Goal: Transaction & Acquisition: Purchase product/service

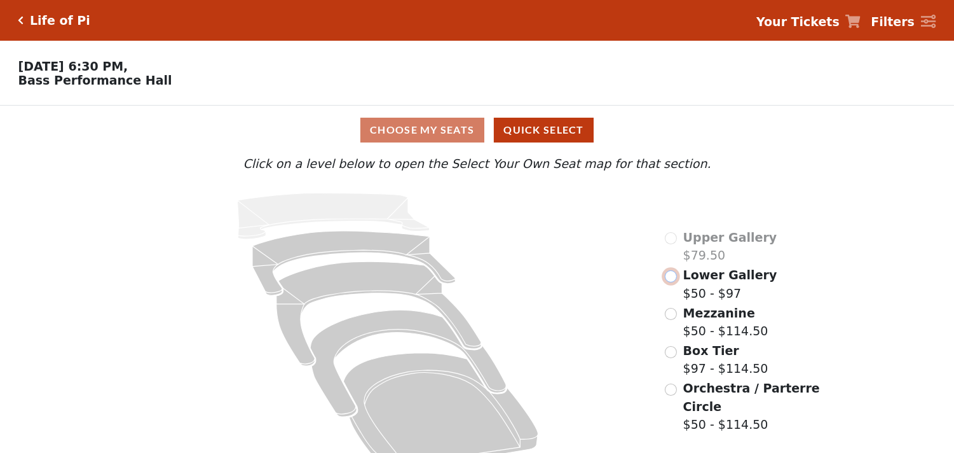
click at [669, 282] on input "radio" at bounding box center [671, 276] width 12 height 12
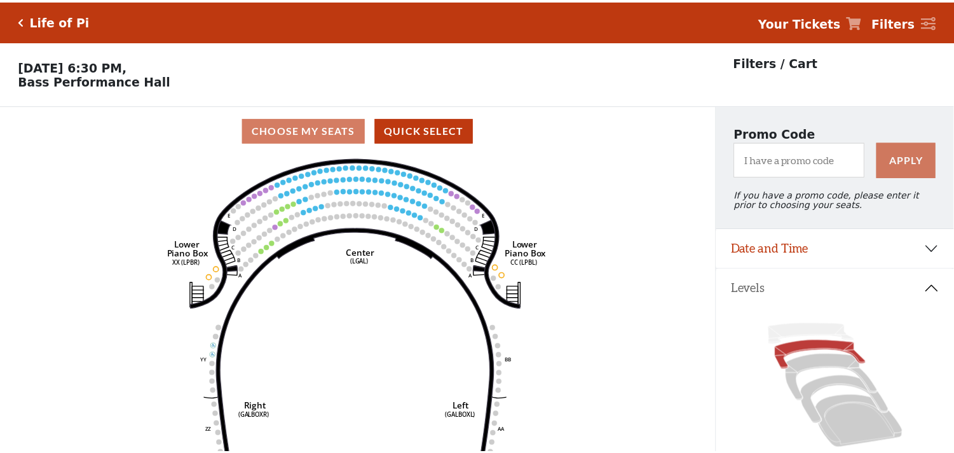
scroll to position [58, 0]
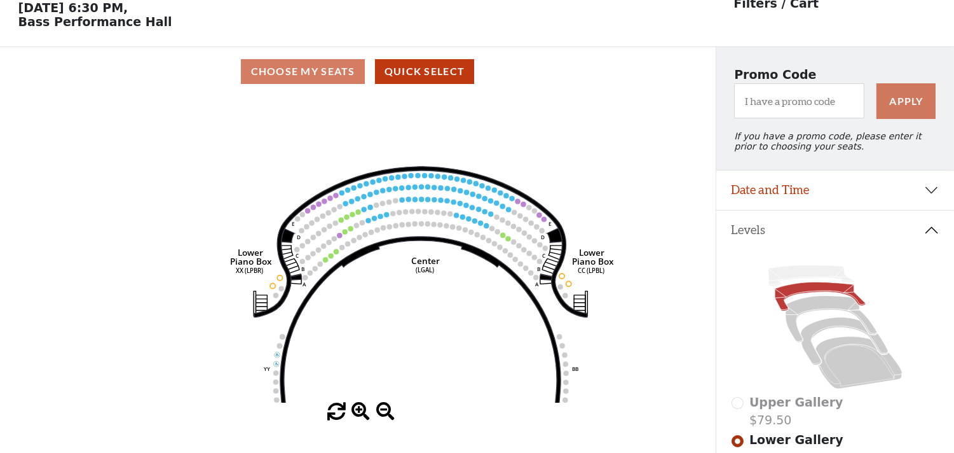
drag, startPoint x: 348, startPoint y: 218, endPoint x: 425, endPoint y: 315, distance: 123.1
click at [425, 315] on icon "Right (GALBOXR) E D C B A E D C B A YY ZZ Left (GALBOXL) BB AA Center Lower Pia…" at bounding box center [358, 249] width 644 height 306
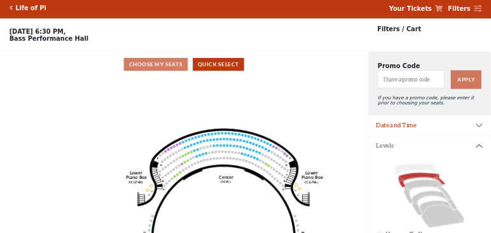
scroll to position [0, 0]
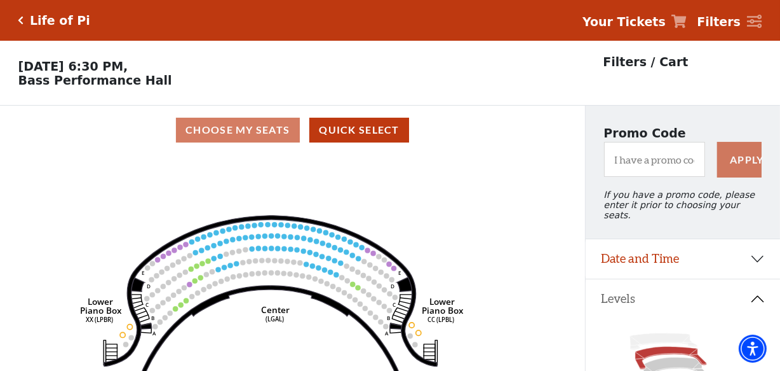
drag, startPoint x: 437, startPoint y: 240, endPoint x: 276, endPoint y: 200, distance: 165.6
click at [279, 200] on icon "Right (GALBOXR) E D C B A E D C B A YY ZZ Left (GALBOXL) BB AA Center Lower Pia…" at bounding box center [292, 266] width 527 height 224
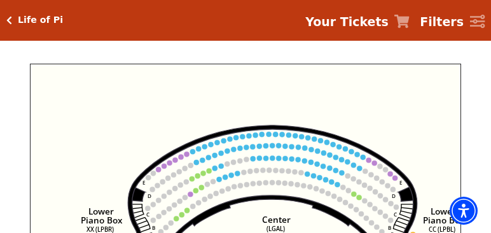
scroll to position [472, 0]
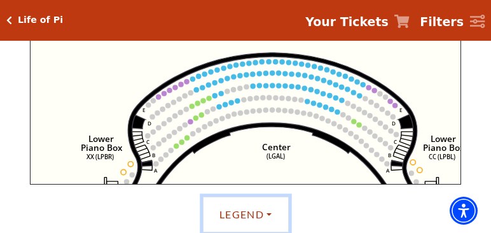
click at [270, 210] on button "Legend" at bounding box center [246, 214] width 86 height 36
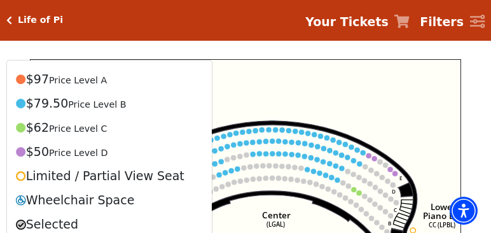
scroll to position [399, 0]
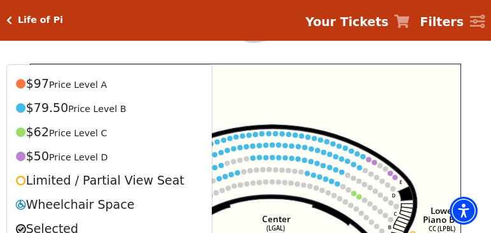
click at [269, 117] on icon "Right (GALBOXR) E D C B A E D C B A YY ZZ Left (GALBOXL) BB AA Center Lower Pia…" at bounding box center [245, 160] width 431 height 193
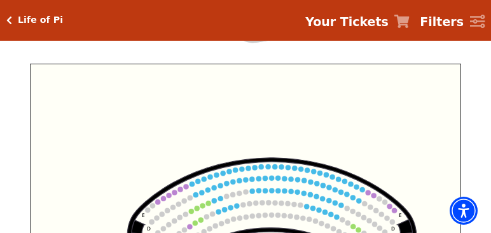
drag, startPoint x: 267, startPoint y: 210, endPoint x: 266, endPoint y: 247, distance: 36.9
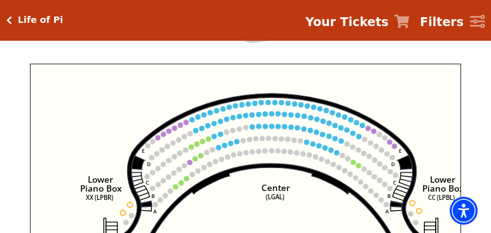
drag, startPoint x: 261, startPoint y: 201, endPoint x: 261, endPoint y: 145, distance: 56.6
click at [261, 145] on icon "Right (GALBOXR) E D C B A E D C B A YY ZZ Left (GALBOXL) BB AA Center Lower Pia…" at bounding box center [245, 160] width 431 height 193
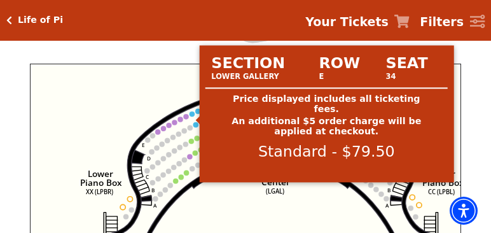
click at [191, 116] on circle at bounding box center [191, 113] width 5 height 5
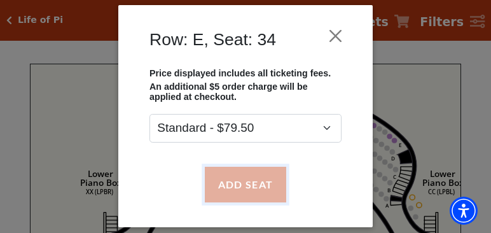
click at [229, 187] on button "Add Seat" at bounding box center [245, 185] width 81 height 36
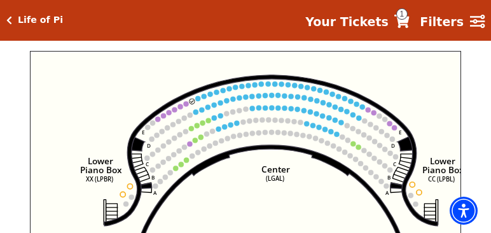
scroll to position [402, 0]
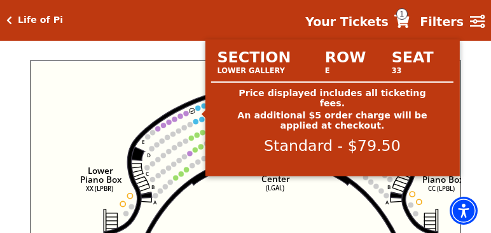
click at [197, 111] on circle at bounding box center [197, 108] width 5 height 5
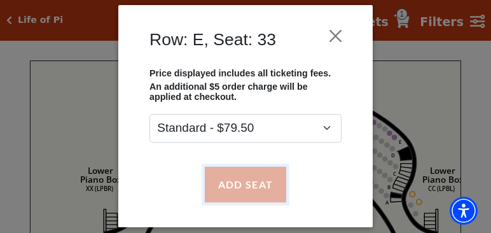
click at [229, 184] on button "Add Seat" at bounding box center [245, 185] width 81 height 36
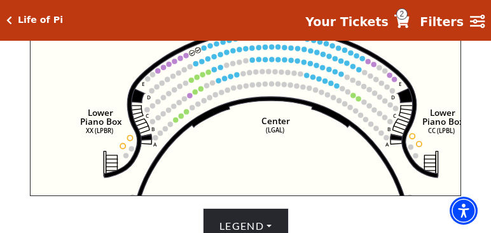
scroll to position [381, 0]
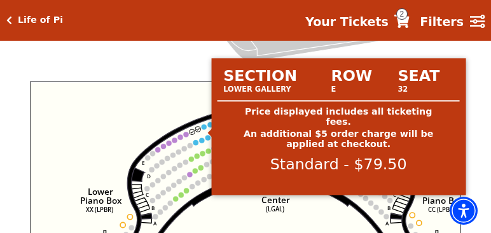
click at [205, 128] on circle at bounding box center [203, 126] width 5 height 5
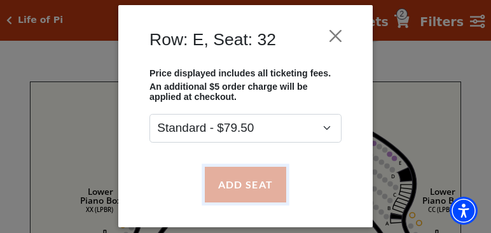
drag, startPoint x: 235, startPoint y: 190, endPoint x: 234, endPoint y: 182, distance: 8.4
click at [235, 190] on button "Add Seat" at bounding box center [245, 185] width 81 height 36
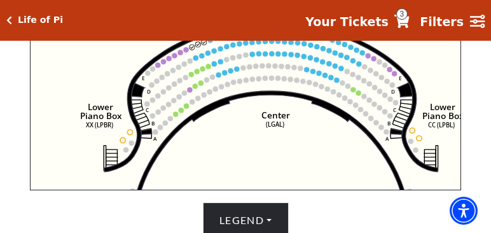
scroll to position [375, 0]
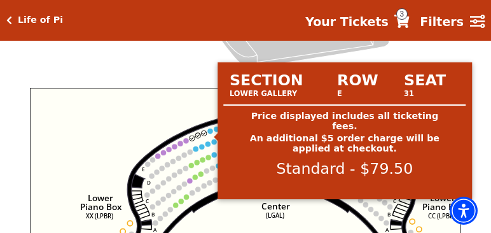
click at [211, 133] on circle at bounding box center [210, 130] width 5 height 5
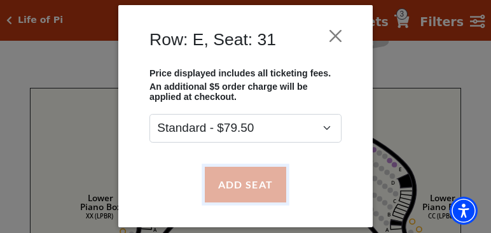
click at [240, 179] on button "Add Seat" at bounding box center [245, 185] width 81 height 36
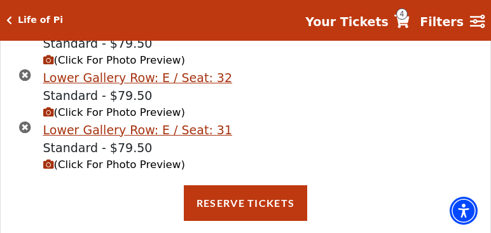
scroll to position [880, 0]
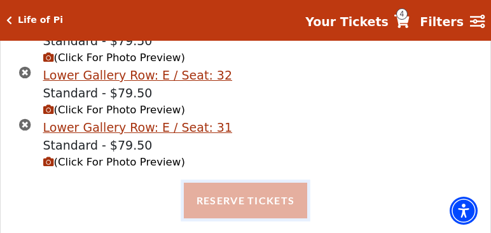
click at [226, 184] on button "Reserve Tickets" at bounding box center [245, 200] width 123 height 36
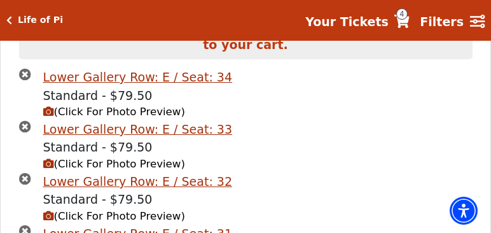
scroll to position [770, 0]
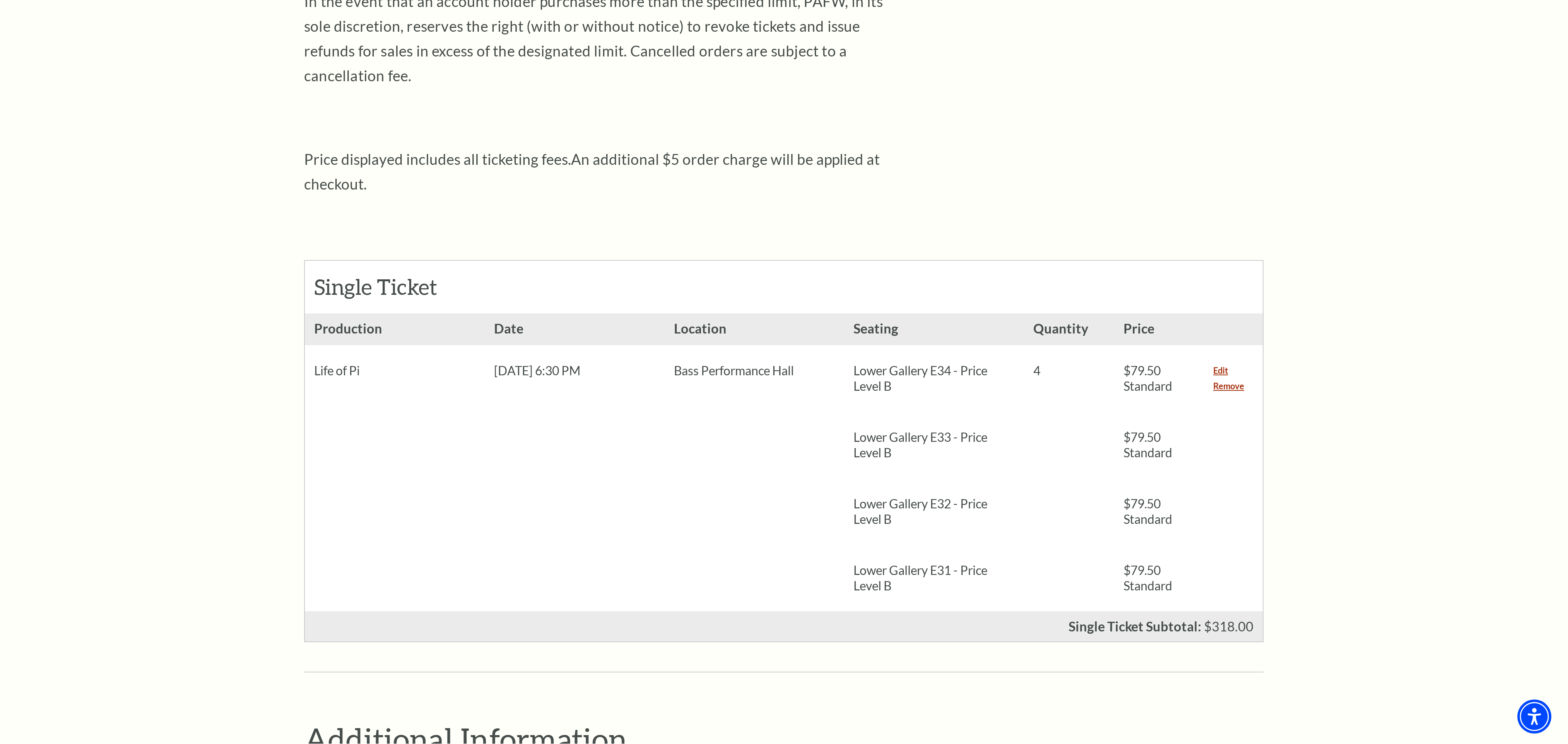
scroll to position [238, 0]
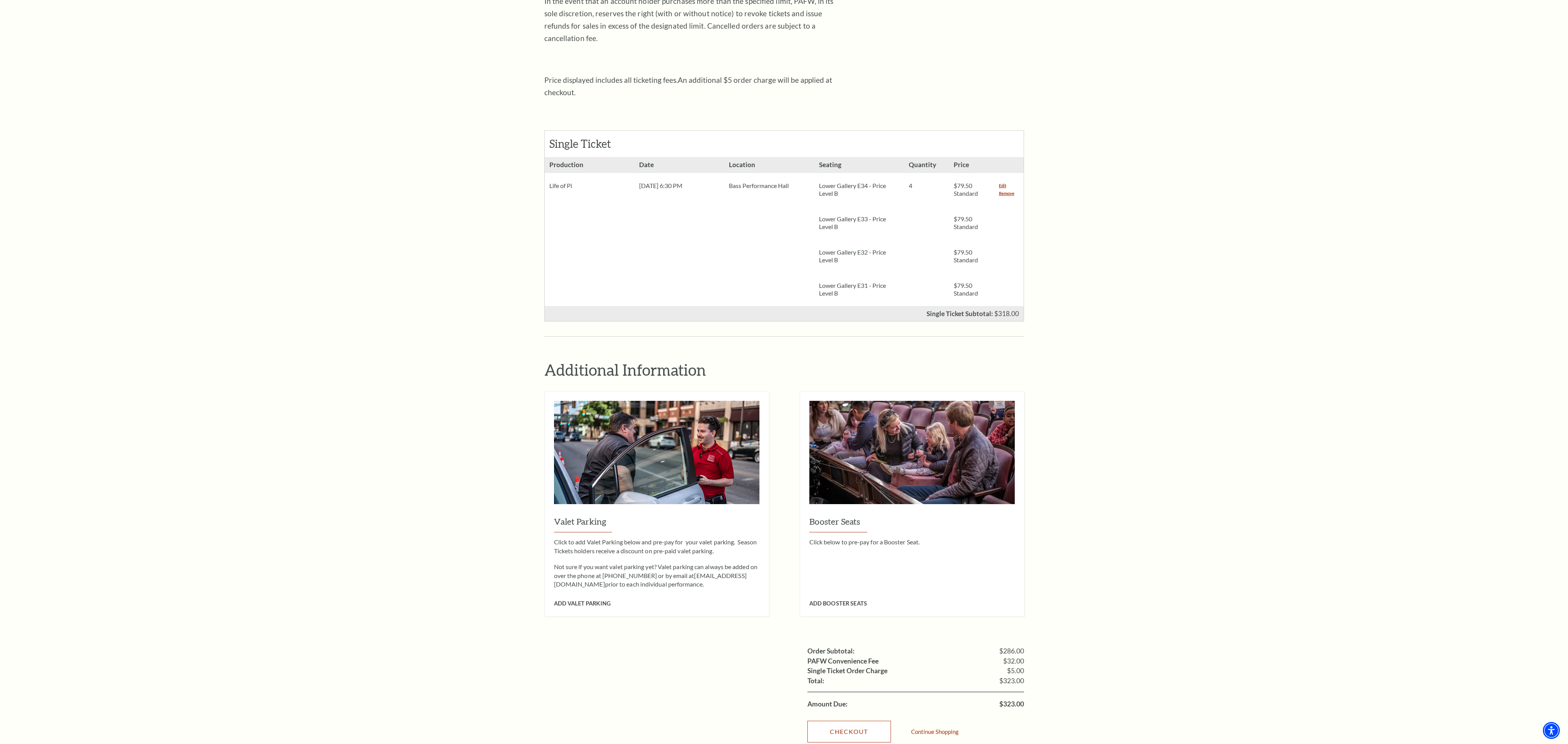
click at [301, 141] on link "Checkout" at bounding box center [849, 732] width 83 height 22
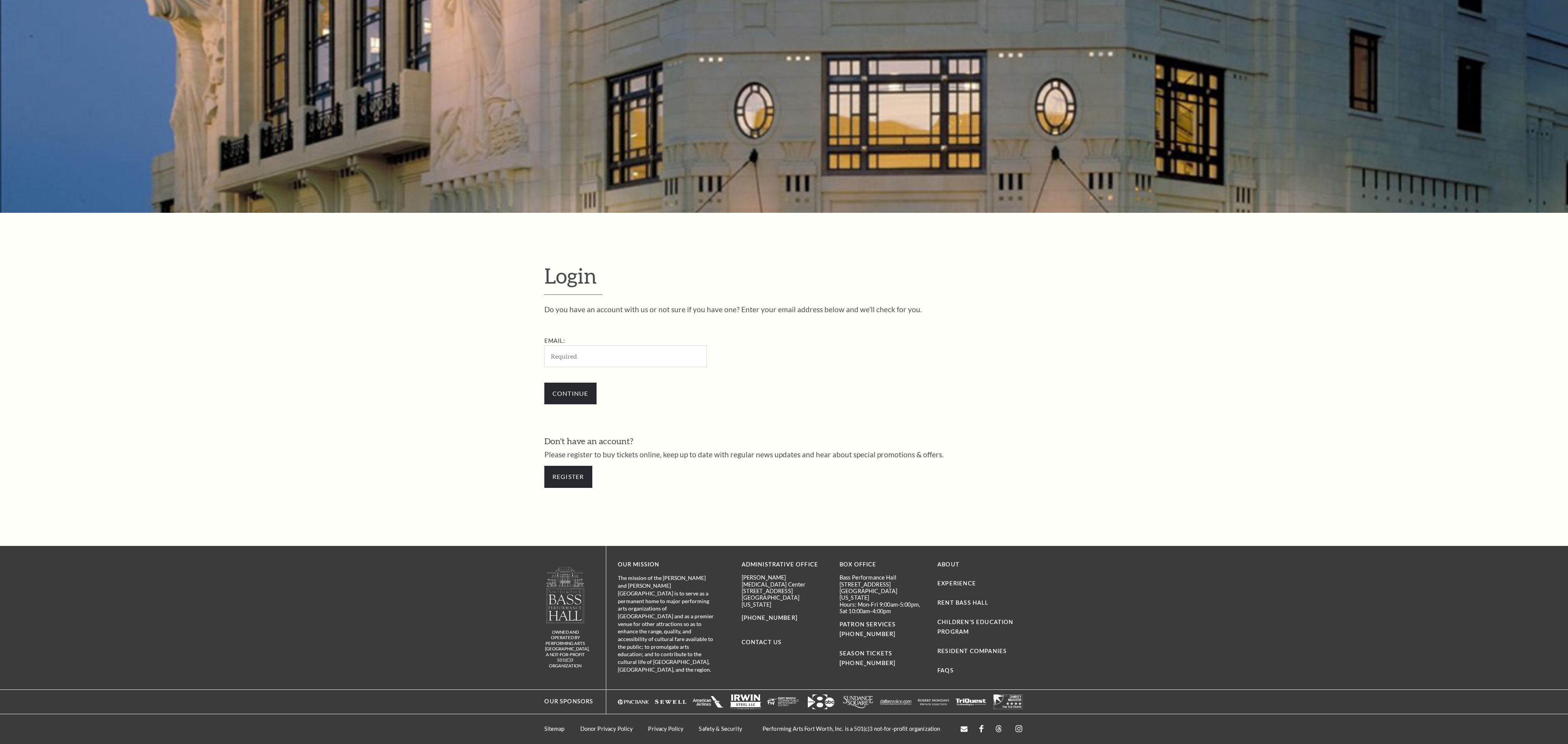
scroll to position [169, 0]
click at [604, 349] on input "Email:" at bounding box center [625, 356] width 163 height 21
type input "[PERSON_NAME][EMAIL_ADDRESS][DOMAIN_NAME]"
click at [580, 397] on input "Continue" at bounding box center [570, 394] width 52 height 22
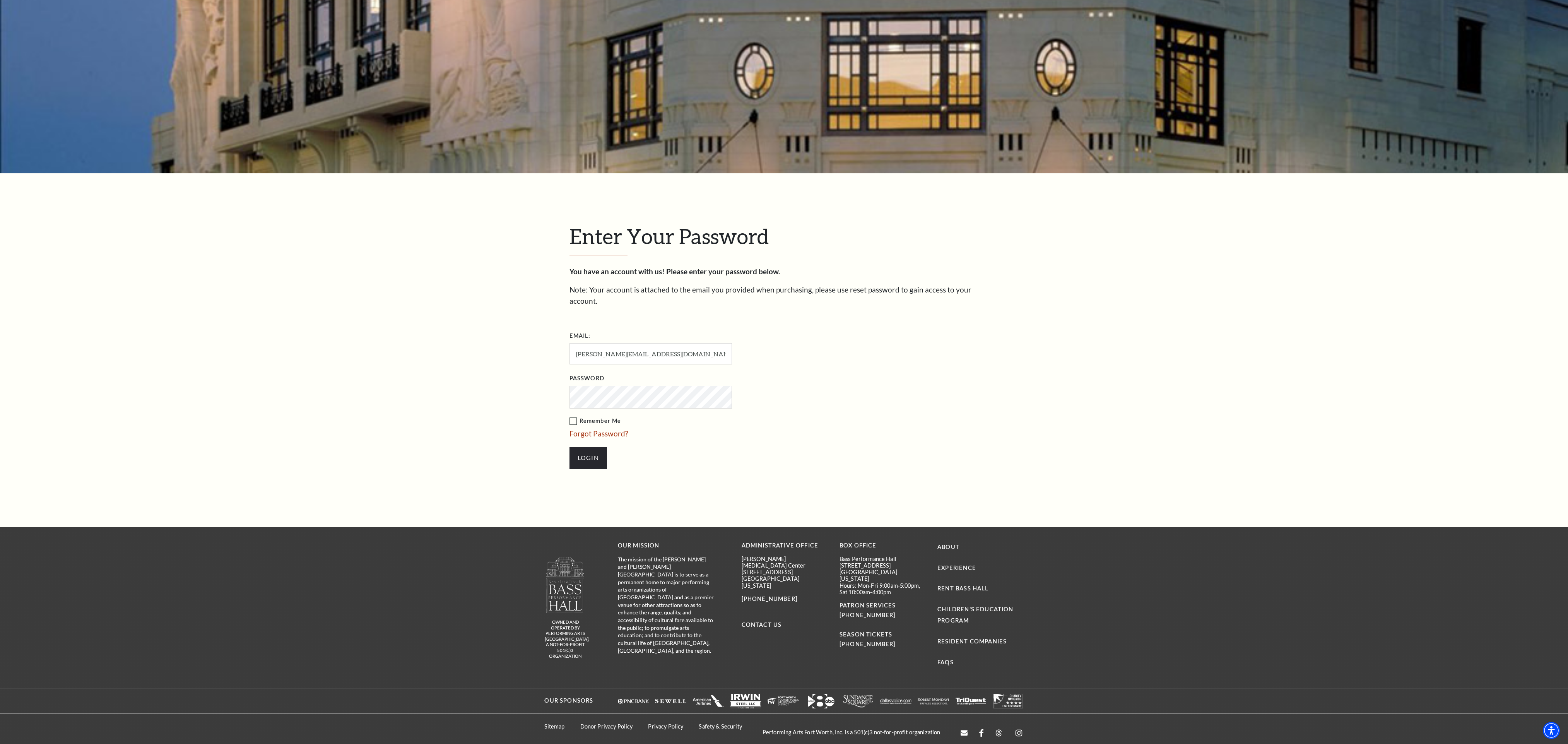
click at [572, 416] on label "Remember Me" at bounding box center [690, 421] width 240 height 10
click at [0, 0] on input "Remember Me" at bounding box center [0, 0] width 0 height 0
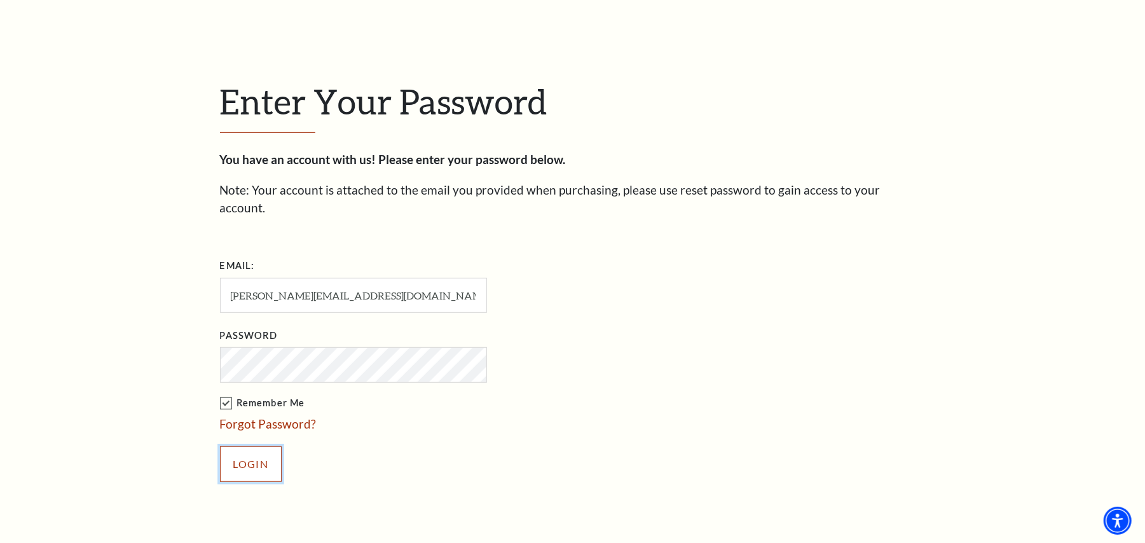
click at [280, 448] on input "Login" at bounding box center [251, 464] width 62 height 36
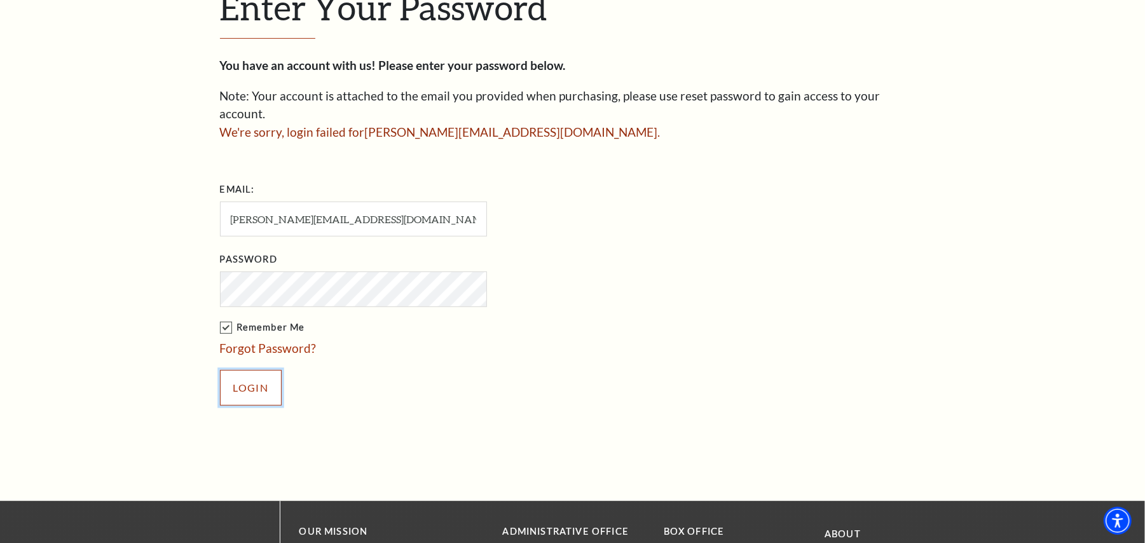
click at [272, 370] on input "Login" at bounding box center [251, 388] width 62 height 36
click at [258, 376] on input "Login" at bounding box center [251, 388] width 62 height 36
click at [266, 370] on input "Login" at bounding box center [251, 388] width 62 height 36
click at [133, 290] on div "Enter Your Password You have an account with us! Please enter your password bel…" at bounding box center [572, 202] width 1145 height 597
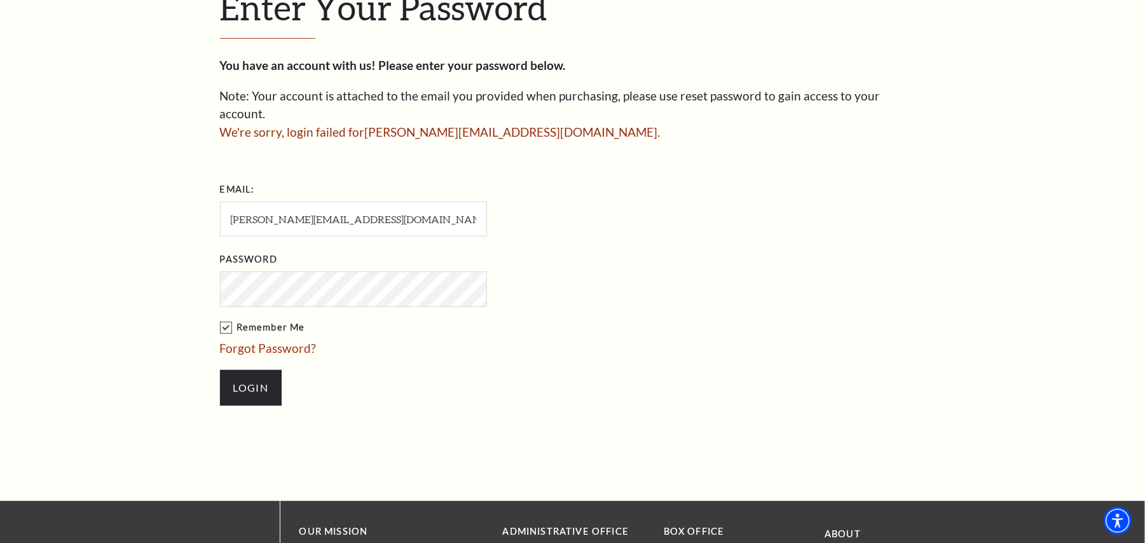
click at [146, 278] on div "Enter Your Password You have an account with us! Please enter your password bel…" at bounding box center [572, 202] width 1145 height 597
click at [692, 332] on form "Email: runu.stellardl@gmail.com Password Remember Me Forgot Password? Login" at bounding box center [572, 298] width 705 height 239
click at [692, 329] on form "Email: runu.stellardl@gmail.com Password Remember Me Forgot Password? Login" at bounding box center [572, 298] width 705 height 239
drag, startPoint x: 378, startPoint y: 197, endPoint x: 191, endPoint y: 170, distance: 188.1
click at [191, 170] on div "Enter Your Password You have an account with us! Please enter your password bel…" at bounding box center [572, 202] width 1145 height 597
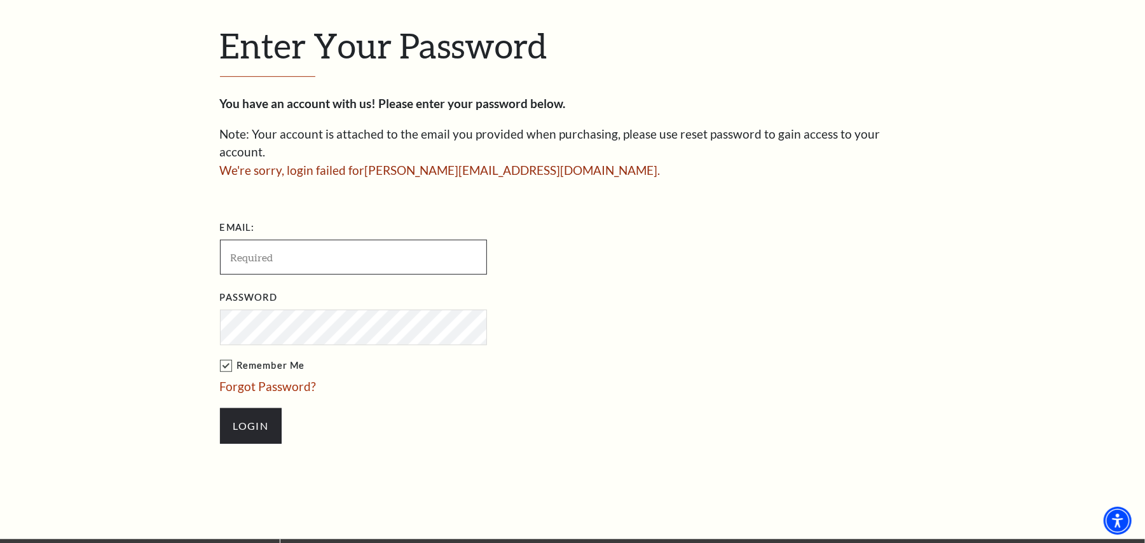
scroll to position [423, 0]
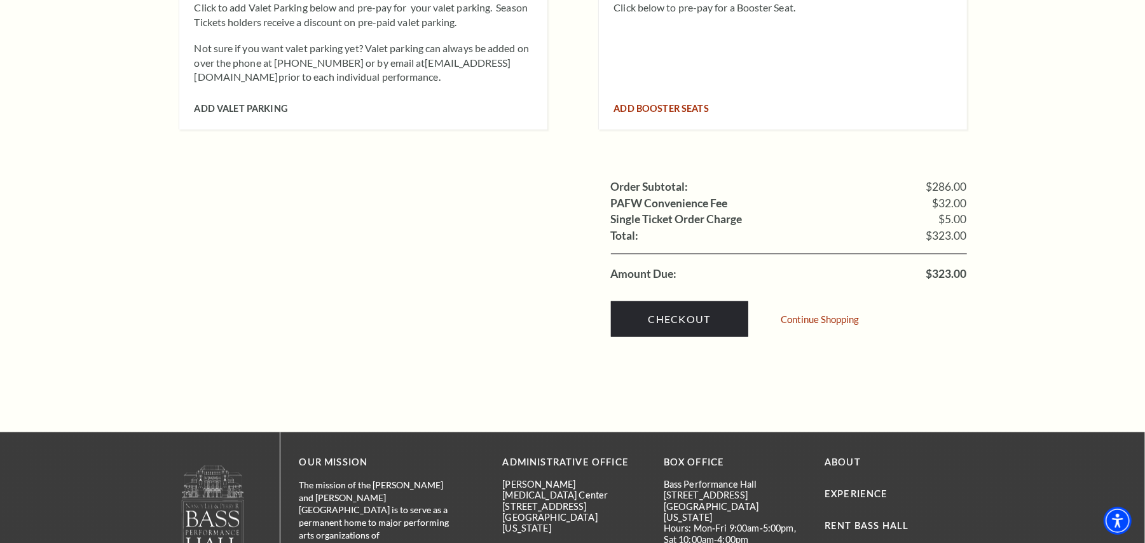
scroll to position [1284, 0]
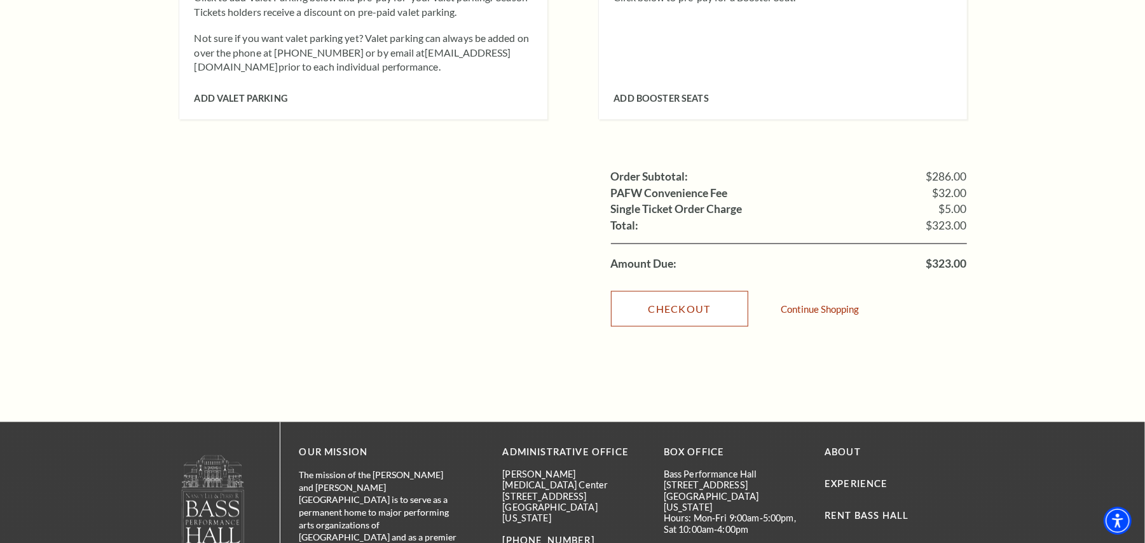
click at [655, 291] on link "Checkout" at bounding box center [679, 309] width 137 height 36
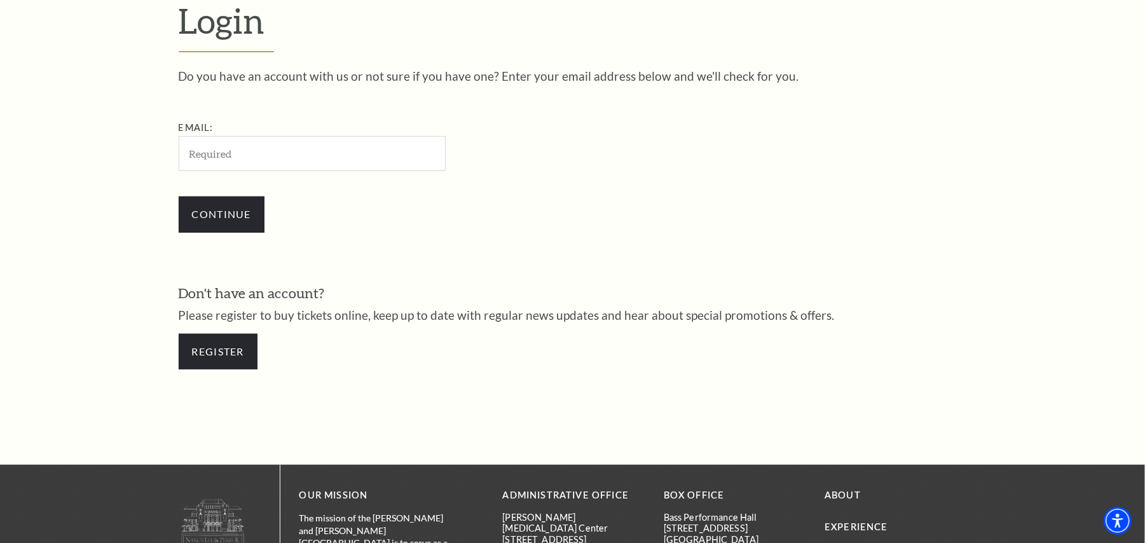
click at [280, 160] on input "Email:" at bounding box center [312, 153] width 267 height 35
click at [280, 165] on input "Email:" at bounding box center [312, 153] width 267 height 35
click at [34, 255] on form "Login Do you have an account with us or not sure if you have one? Enter your em…" at bounding box center [572, 190] width 1145 height 547
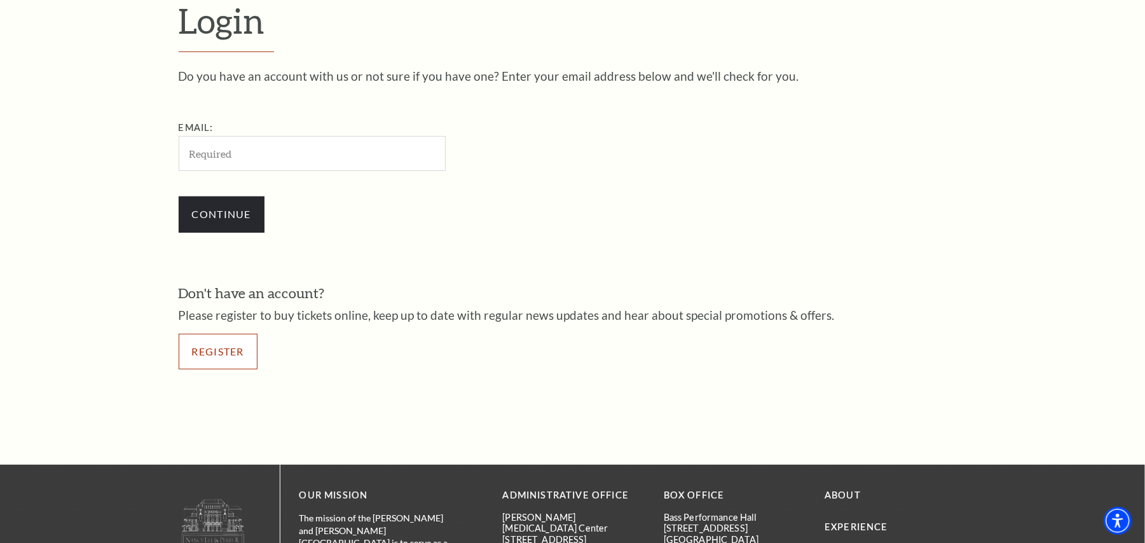
click at [235, 365] on link "Register" at bounding box center [218, 352] width 79 height 36
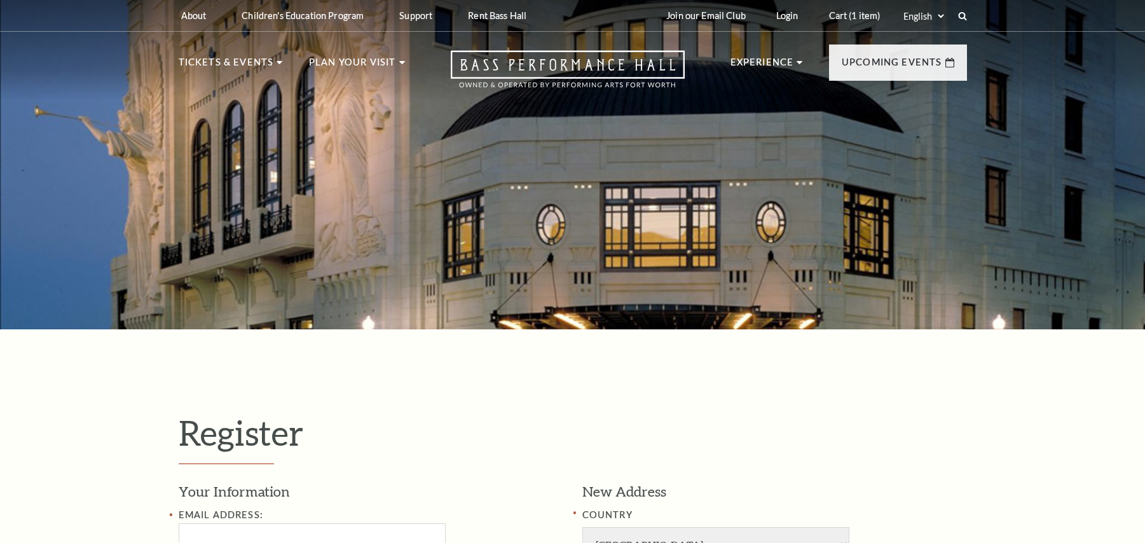
select select "1"
select select "[GEOGRAPHIC_DATA]"
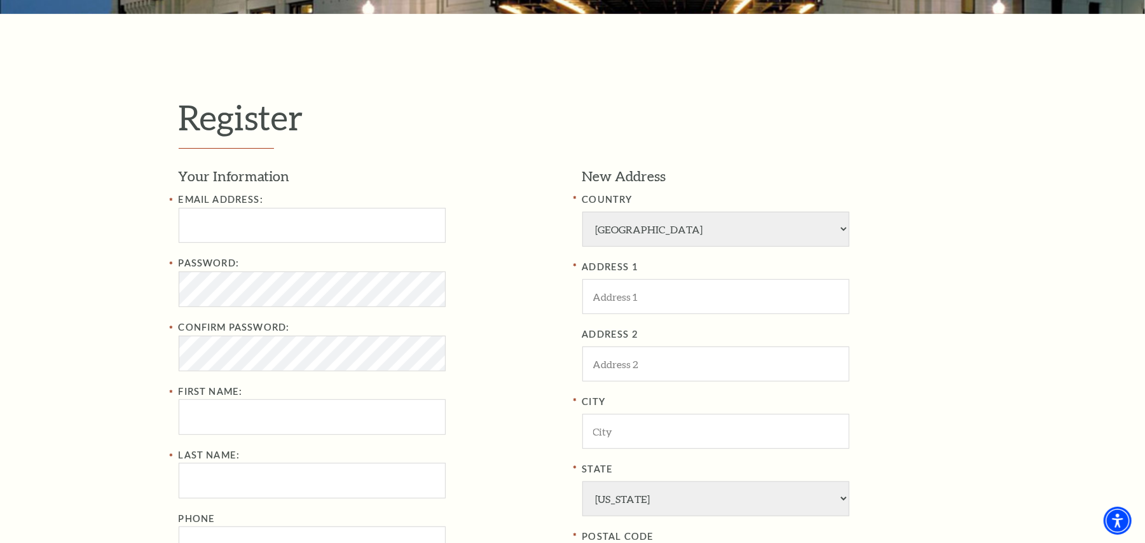
scroll to position [508, 0]
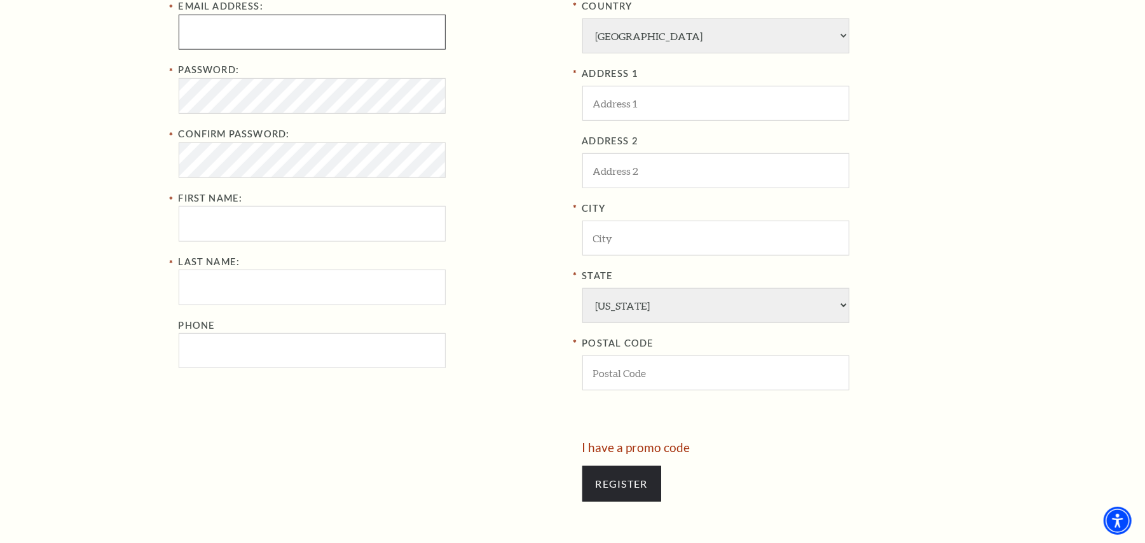
type input "runu.stellardl@gmail.com"
click at [341, 179] on div "Password: Confirm Password: First Name:" at bounding box center [371, 151] width 385 height 179
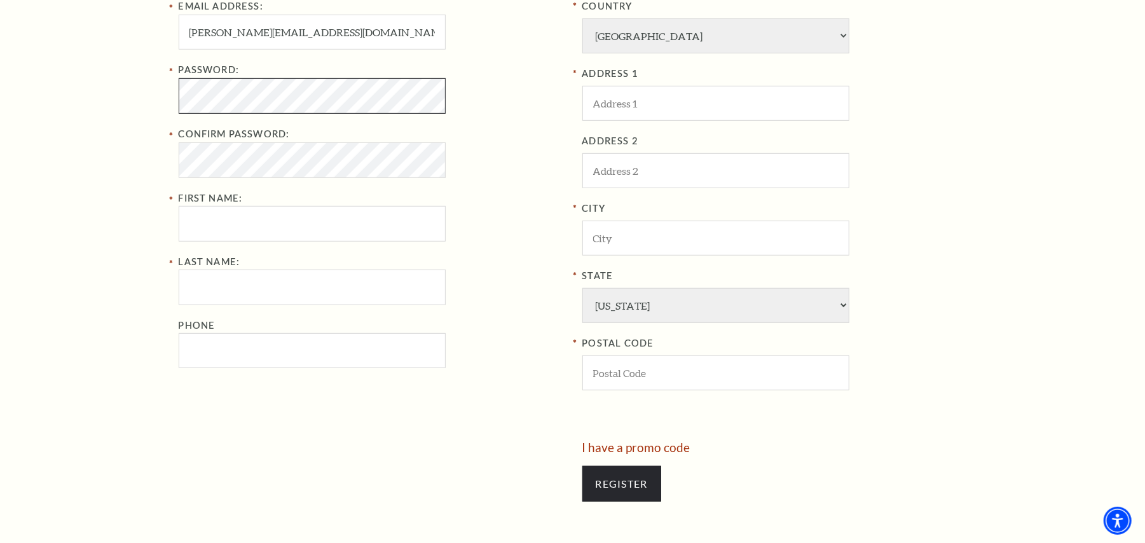
click at [142, 115] on div "Register Your Information Email Address: runu.stellardl@gmail.com Password: Con…" at bounding box center [572, 209] width 1145 height 776
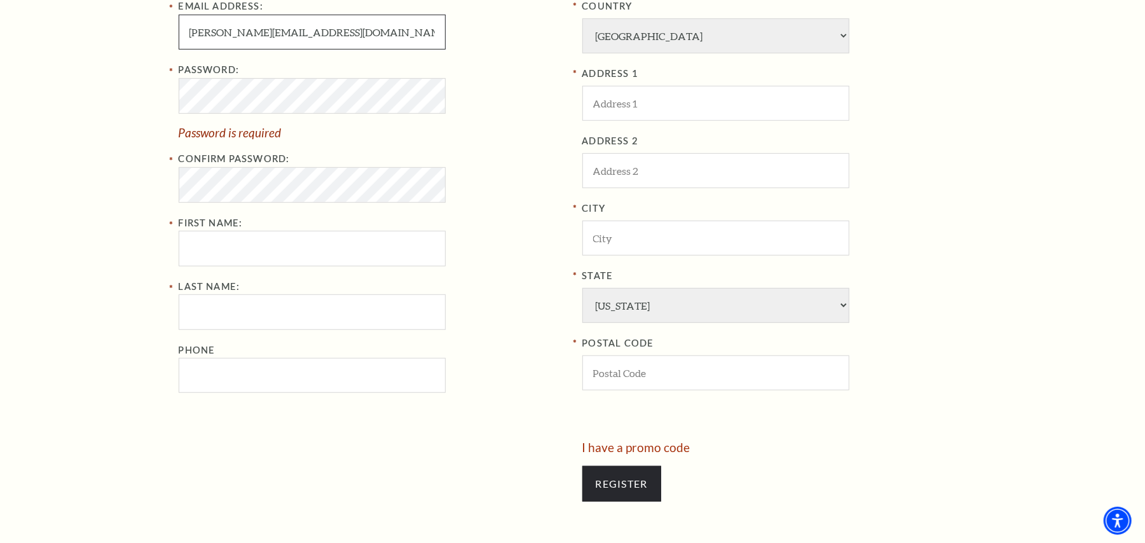
drag, startPoint x: 338, startPoint y: 26, endPoint x: 174, endPoint y: 25, distance: 164.0
click at [174, 25] on div "Register Your Information Email Address: runu.stellardl@gmail.com Password: Pas…" at bounding box center [573, 209] width 814 height 776
type input "[EMAIL_ADDRESS][DOMAIN_NAME]"
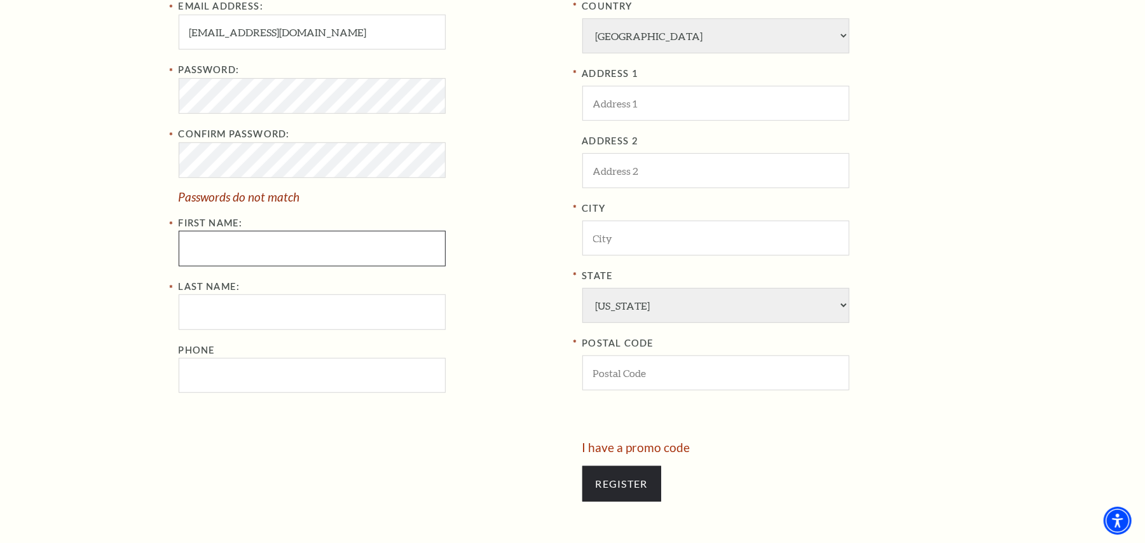
drag, startPoint x: 221, startPoint y: 207, endPoint x: 217, endPoint y: 231, distance: 25.2
click at [221, 207] on div "Password: Confirm Password: Passwords do not match First Name:" at bounding box center [371, 163] width 385 height 203
click at [217, 239] on input "First Name:" at bounding box center [312, 248] width 267 height 35
click at [217, 240] on input "First Name:" at bounding box center [312, 248] width 267 height 35
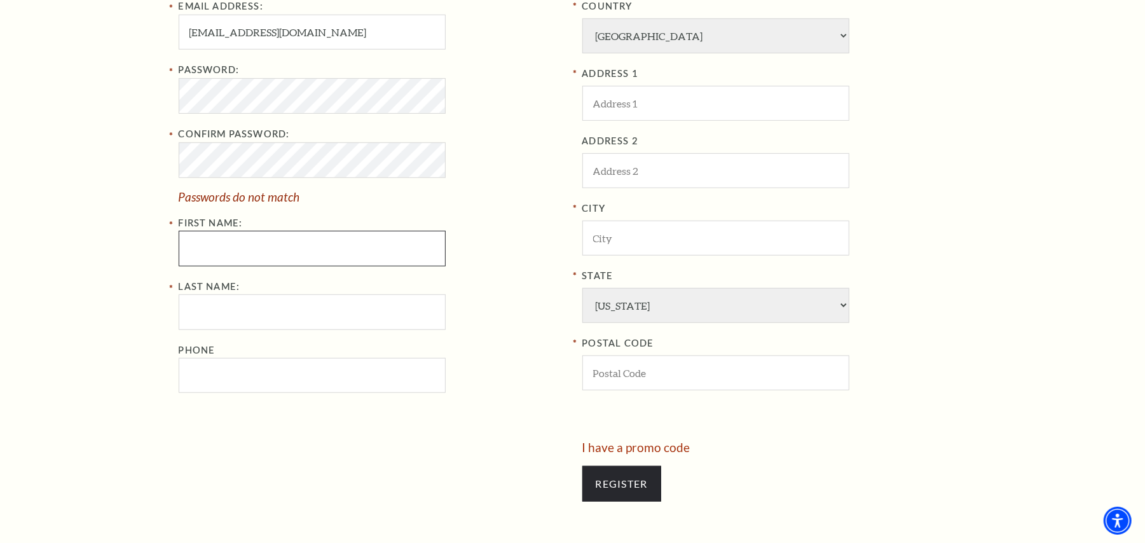
click at [217, 240] on input "First Name:" at bounding box center [312, 248] width 267 height 35
click at [158, 153] on div "Register Your Information Email Address: skmuzamilbux210@gmail.com Password: Co…" at bounding box center [572, 209] width 1145 height 776
click at [198, 245] on input "First Name:" at bounding box center [312, 248] width 267 height 35
click at [131, 172] on div "Register Your Information Email Address: skmuzamilbux210@gmail.com Password: Co…" at bounding box center [572, 209] width 1145 height 776
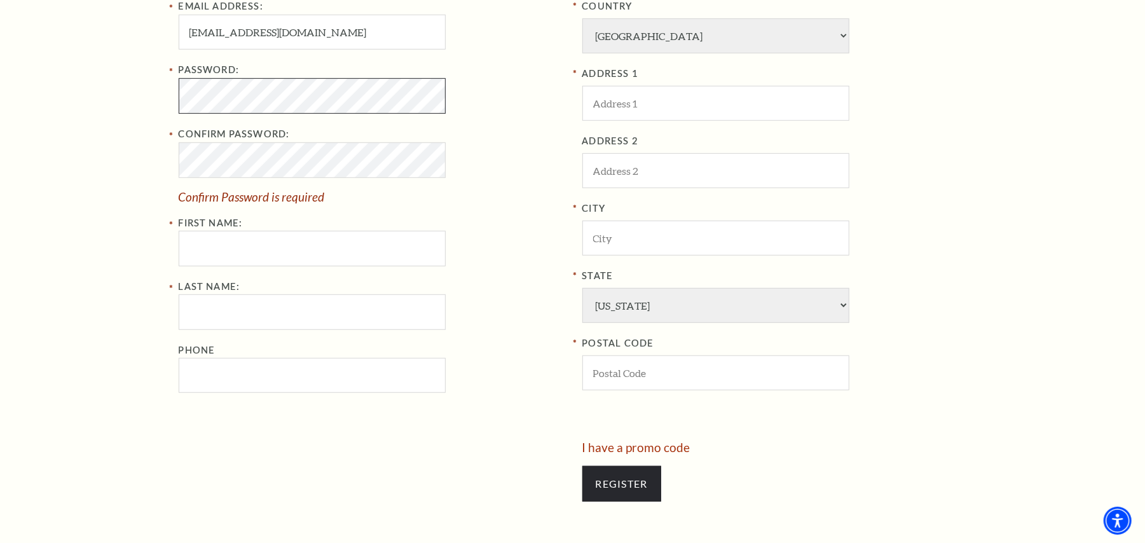
click at [21, 110] on div "Register Your Information Email Address: skmuzamilbux210@gmail.com Password: Co…" at bounding box center [572, 209] width 1145 height 776
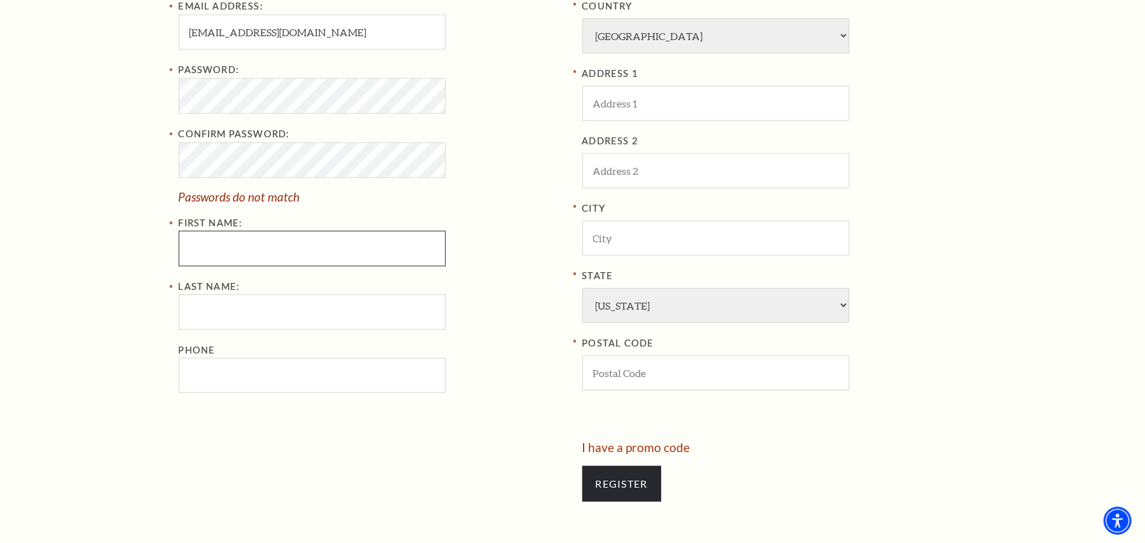
click at [222, 248] on input "First Name:" at bounding box center [312, 248] width 267 height 35
click at [254, 191] on span "Passwords do not match" at bounding box center [239, 196] width 121 height 15
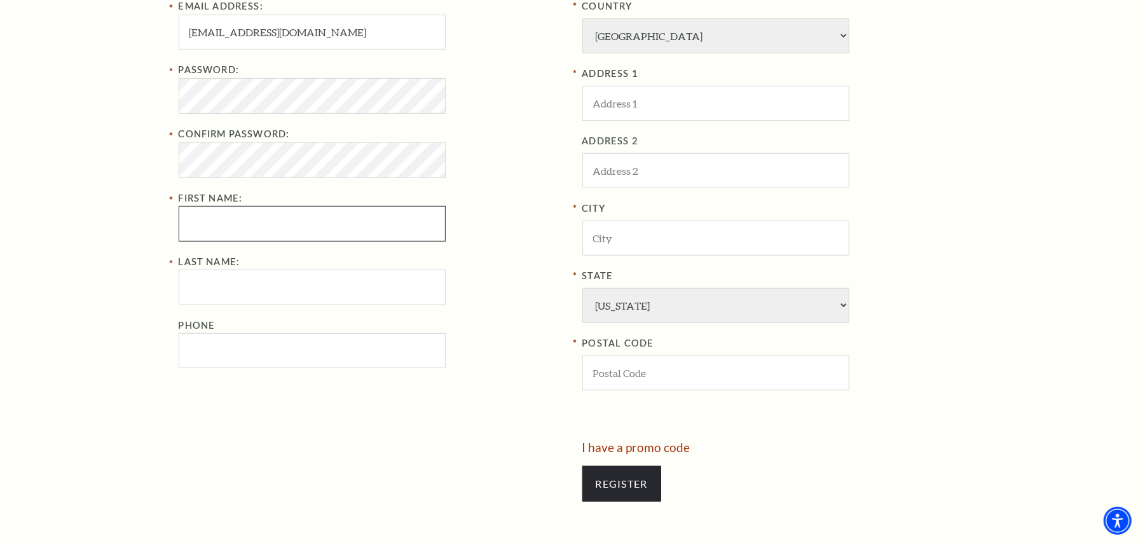
click at [205, 240] on input "First Name:" at bounding box center [312, 223] width 267 height 35
type input "Runu"
type input "Jena"
type input "8926333937"
type input "[GEOGRAPHIC_DATA]"
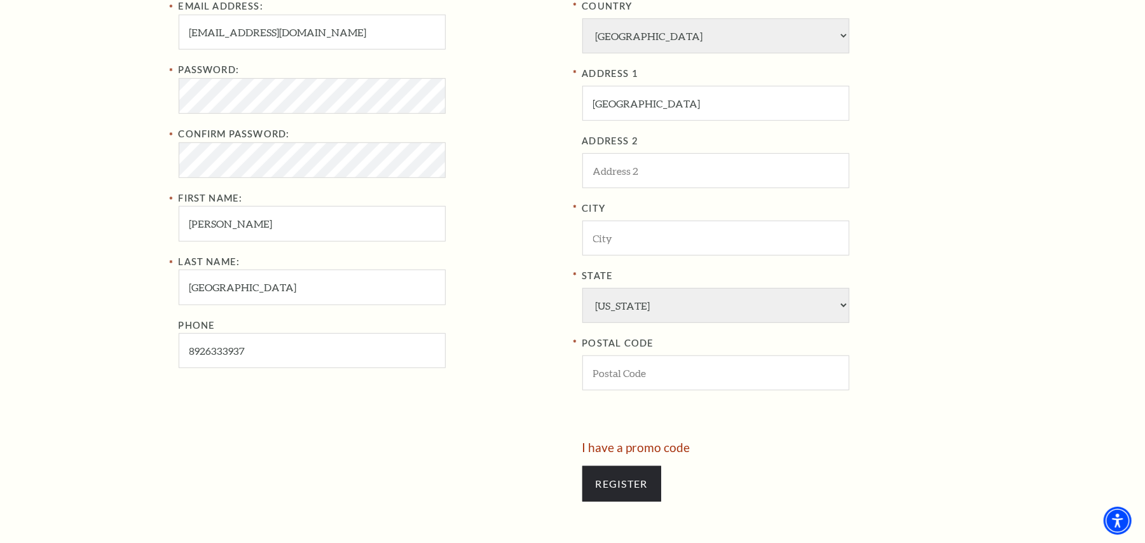
type input "ojuhyhnmj"
type input "Salt Lake City"
select select "NY"
type input "10005"
type input "892-633-3937"
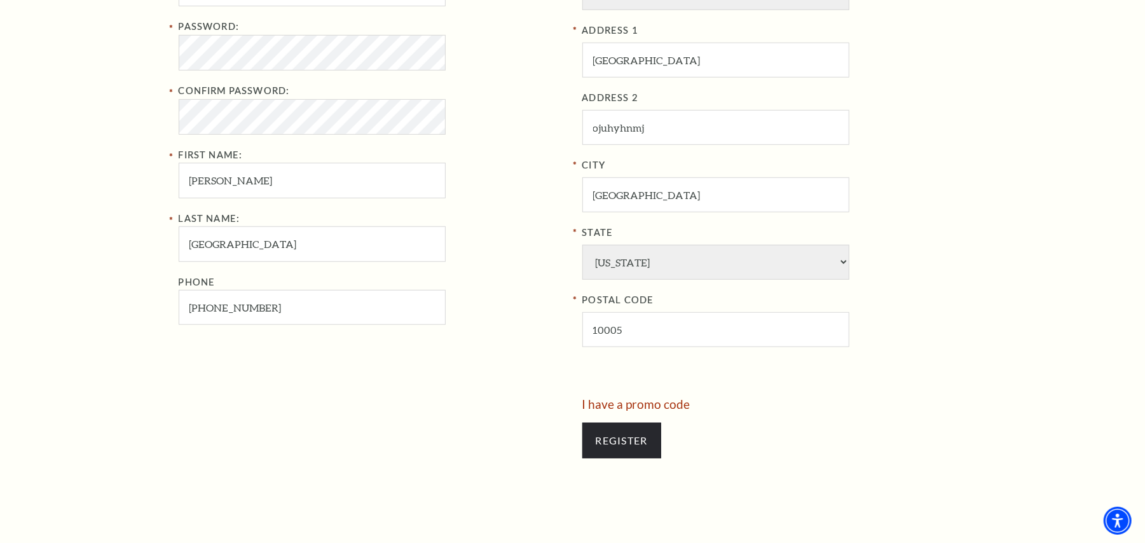
scroll to position [593, 0]
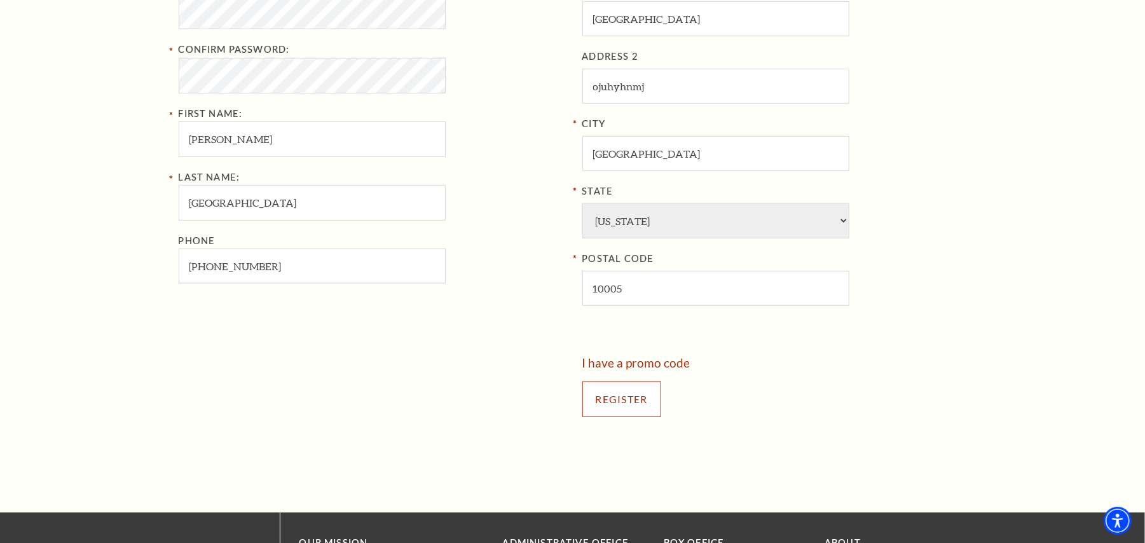
click at [634, 414] on input "Register" at bounding box center [621, 399] width 79 height 36
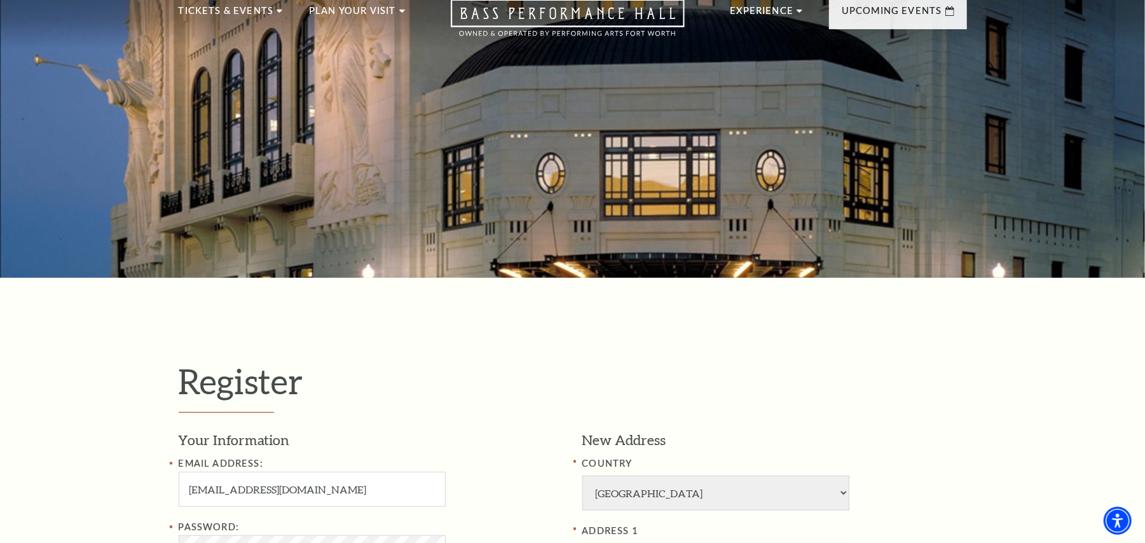
scroll to position [85, 0]
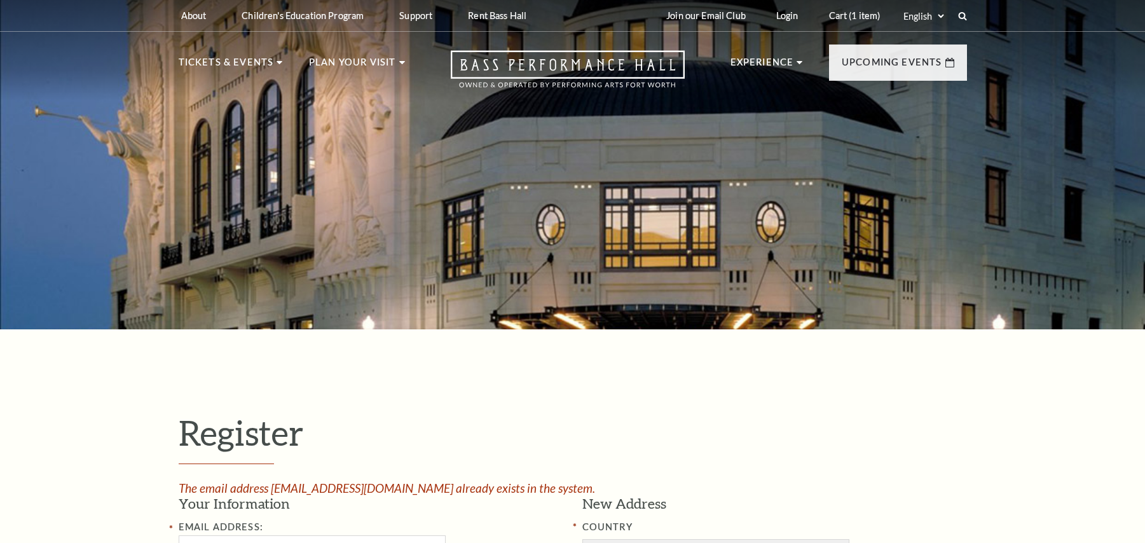
select select "1"
select select "TX"
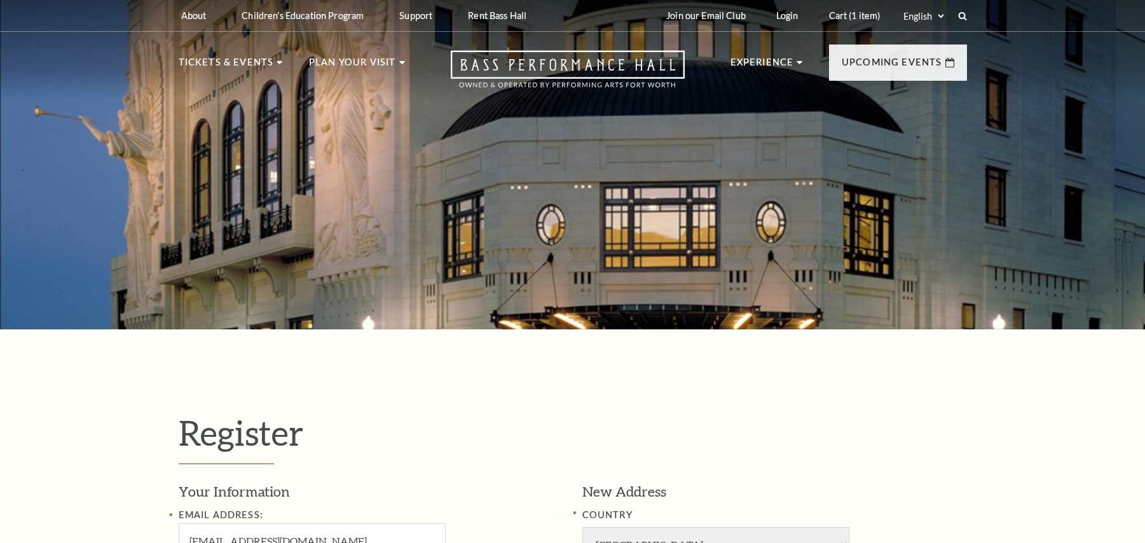
select select "1"
select select "NY"
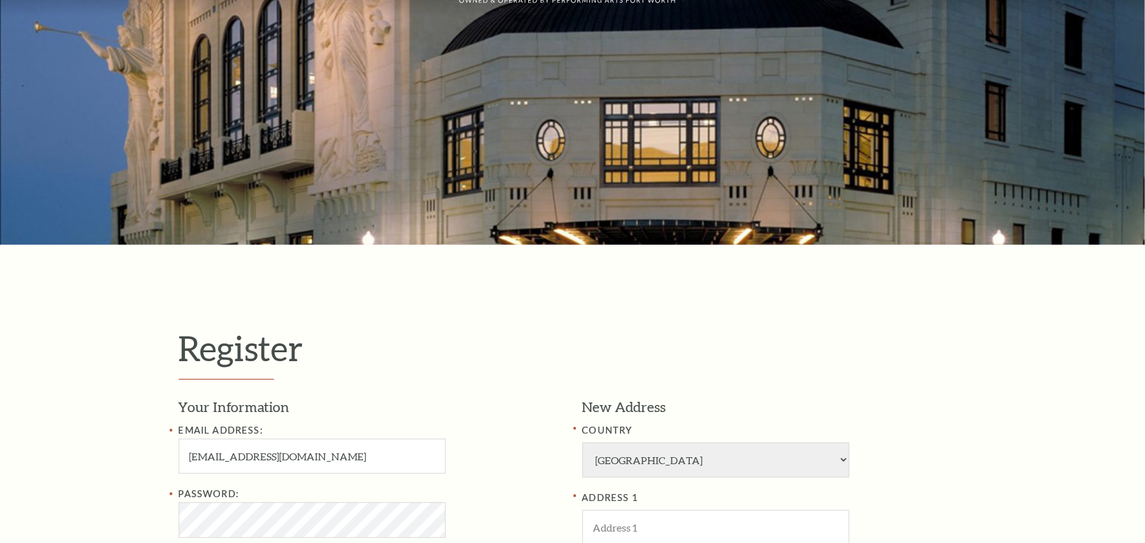
drag, startPoint x: 0, startPoint y: 0, endPoint x: 29, endPoint y: 8, distance: 30.2
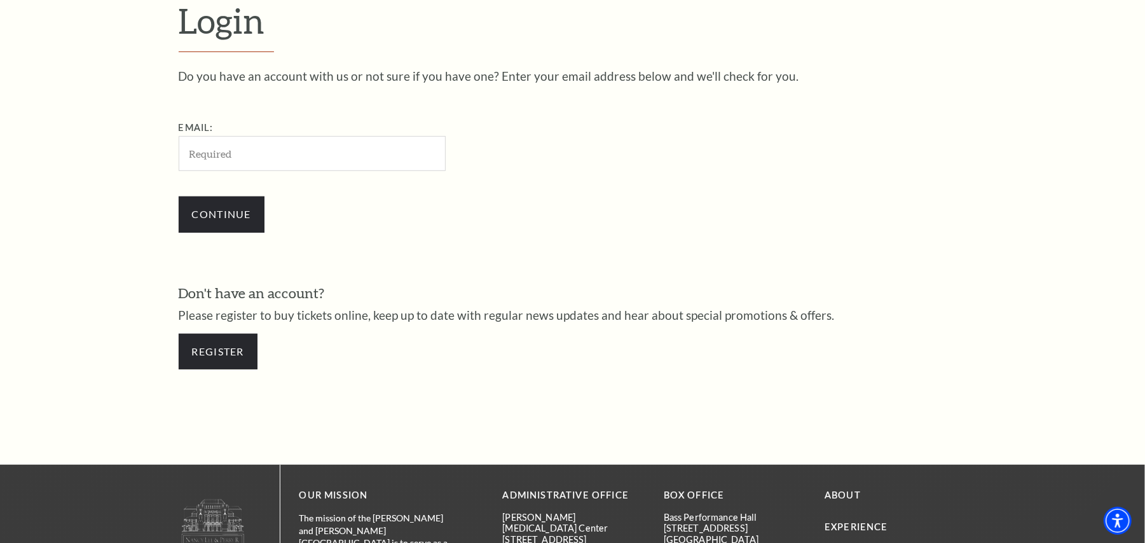
click at [242, 158] on input "Email:" at bounding box center [312, 153] width 267 height 35
type input "[EMAIL_ADDRESS][DOMAIN_NAME]"
click at [206, 209] on input "Continue" at bounding box center [222, 214] width 86 height 36
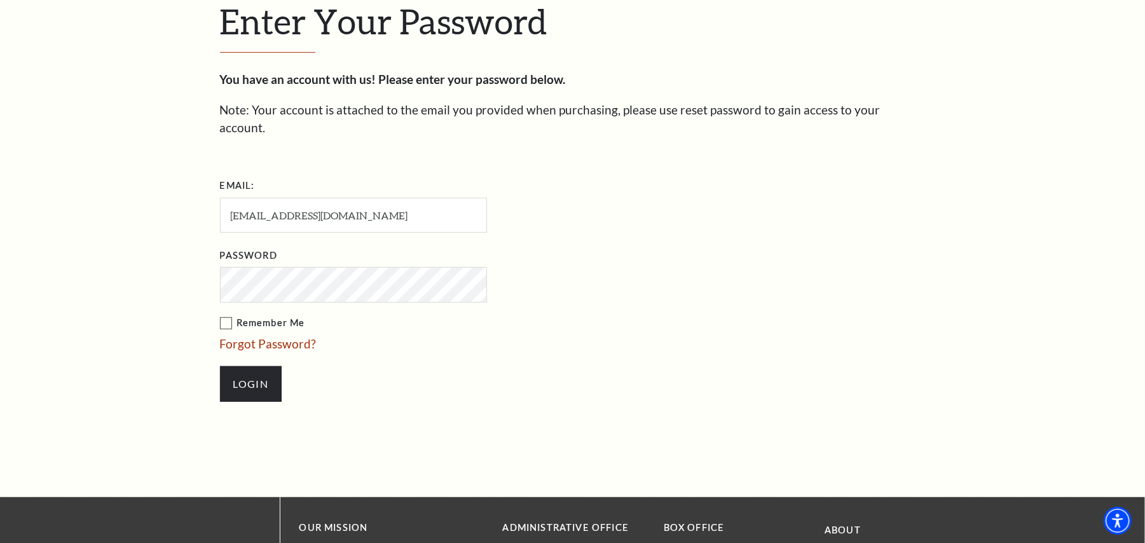
click at [217, 310] on div "Enter Your Password You have an account with us! Please enter your password bel…" at bounding box center [572, 207] width 725 height 579
click at [236, 366] on input "Login" at bounding box center [251, 384] width 62 height 36
click at [155, 259] on div "Enter Your Password You have an account with us! Please enter your password bel…" at bounding box center [572, 207] width 1145 height 579
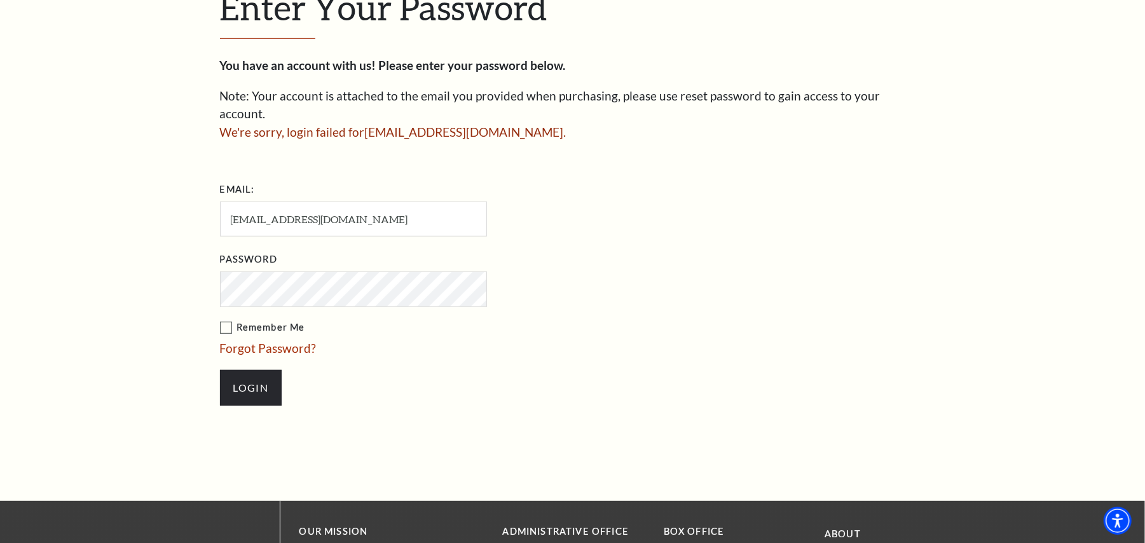
click at [220, 370] on input "Login" at bounding box center [251, 388] width 62 height 36
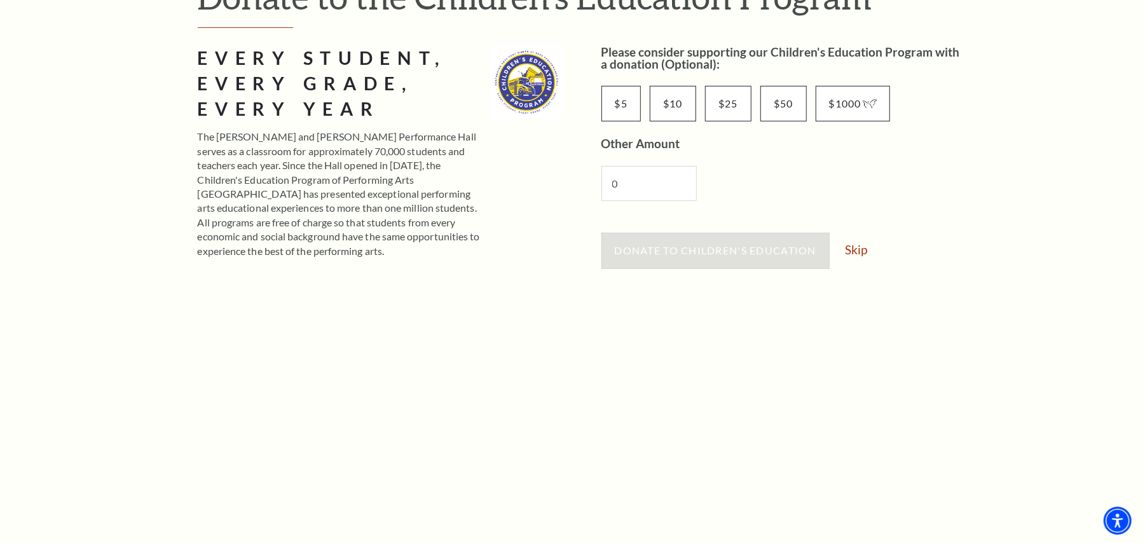
scroll to position [169, 0]
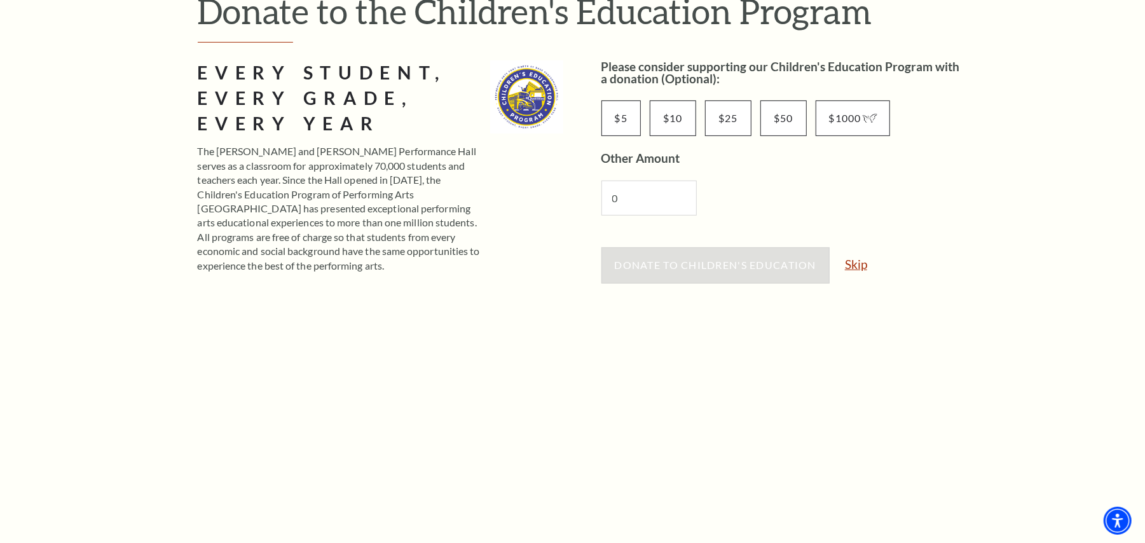
click at [863, 267] on link "Skip" at bounding box center [856, 264] width 22 height 12
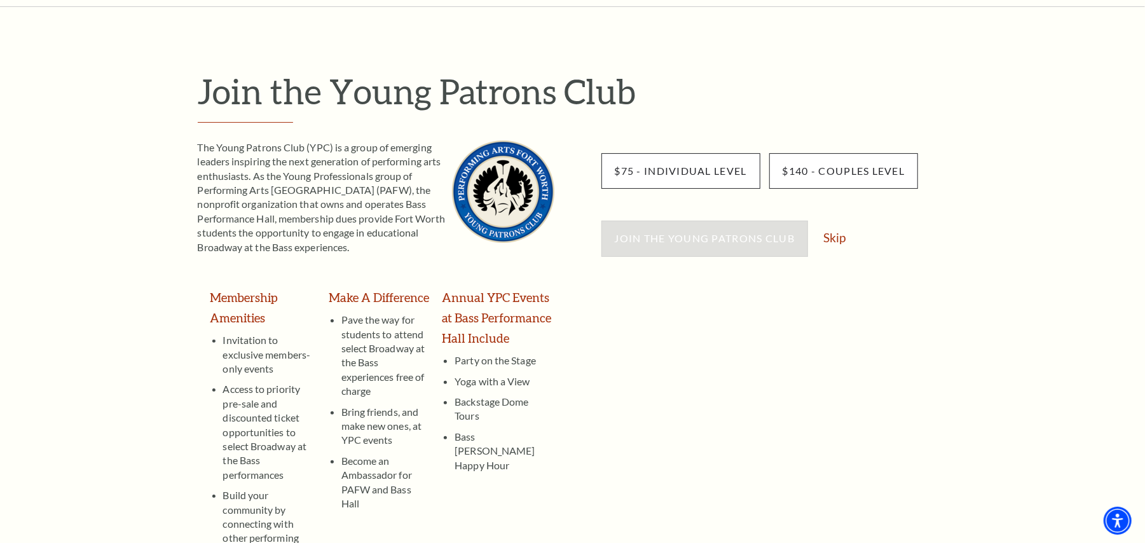
scroll to position [85, 0]
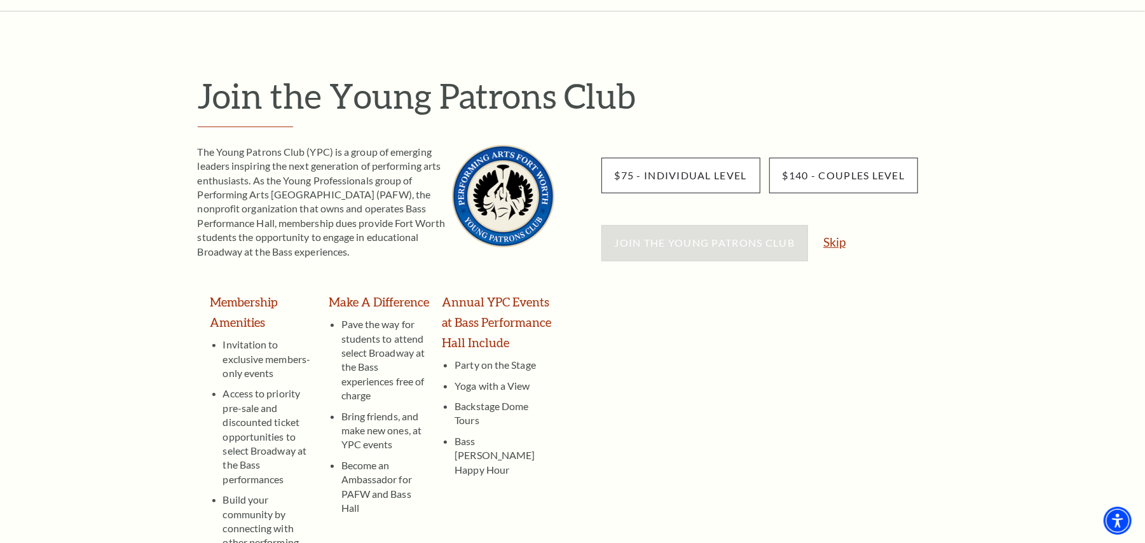
click at [829, 242] on link "Skip" at bounding box center [834, 242] width 22 height 12
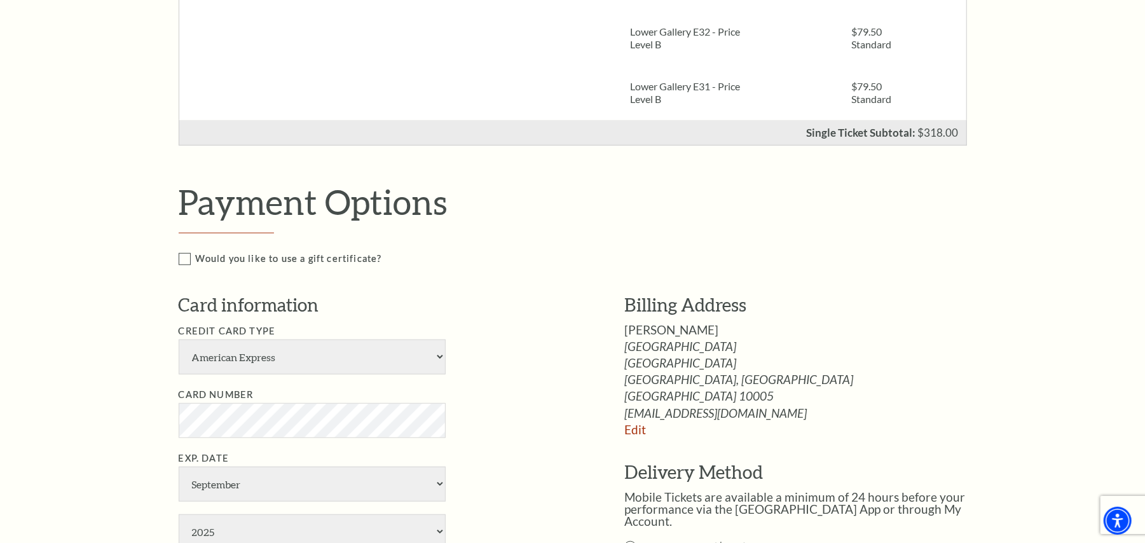
scroll to position [529, 0]
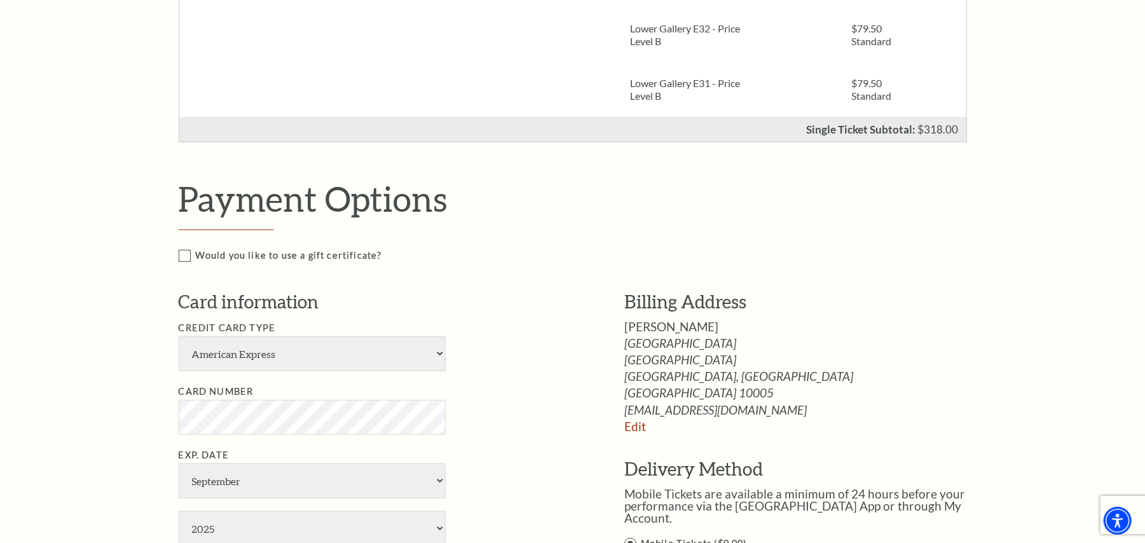
click at [503, 237] on div "Payment Options Would you like to use a gift certificate? Gift Certificate Numb…" at bounding box center [586, 444] width 815 height 532
